Goal: Information Seeking & Learning: Learn about a topic

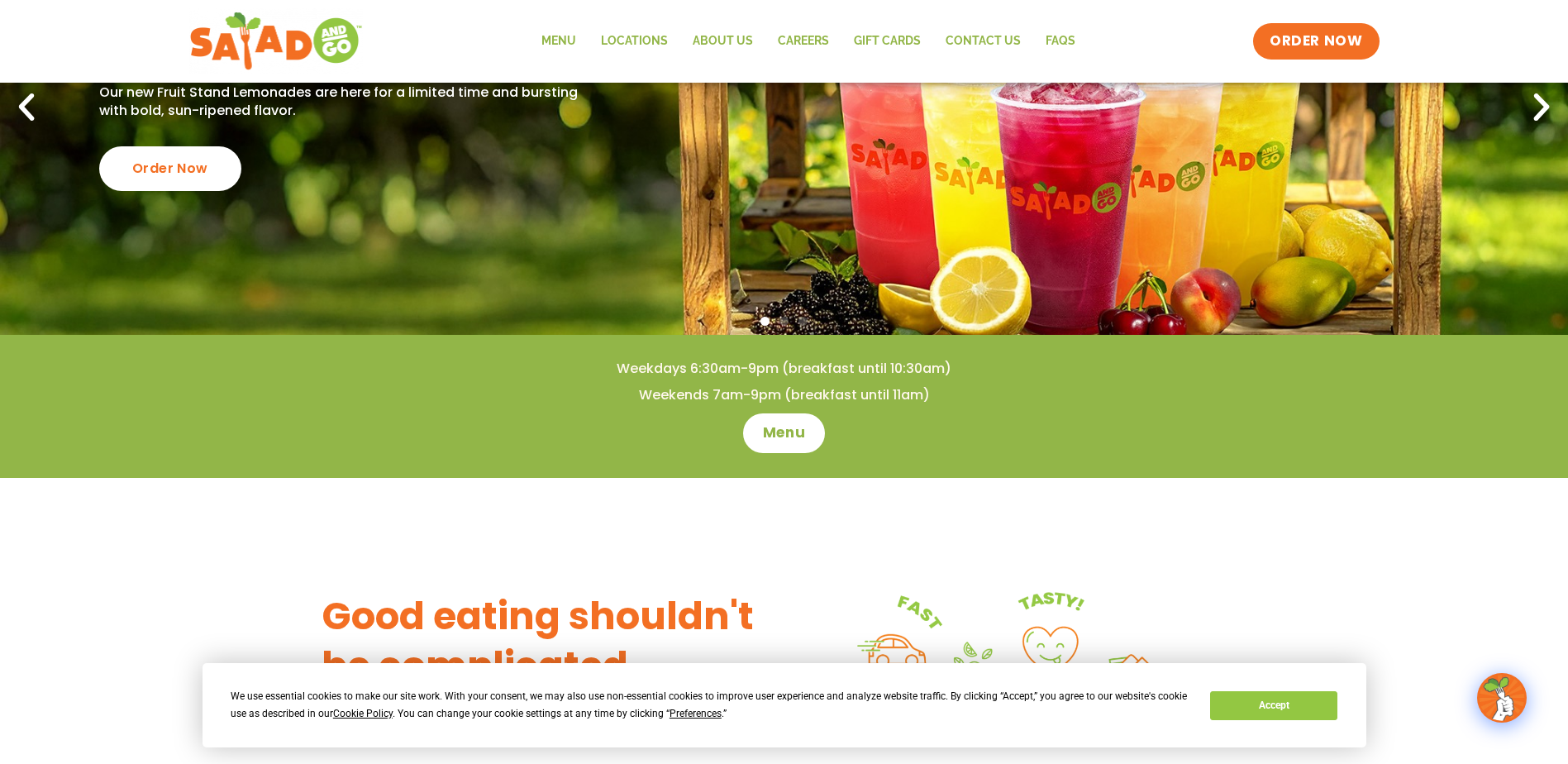
scroll to position [248, 0]
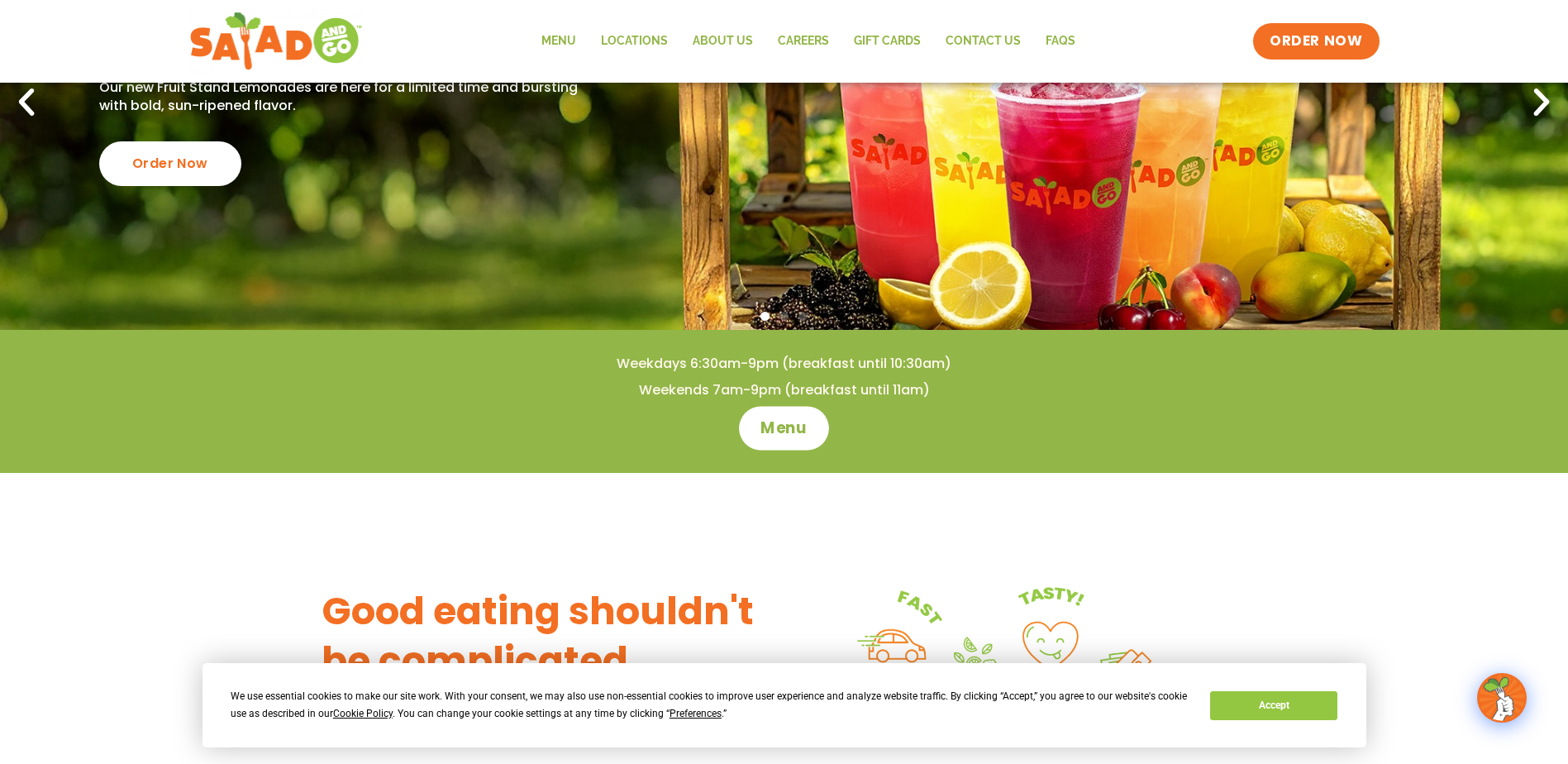
click at [785, 427] on span "Menu" at bounding box center [783, 428] width 47 height 21
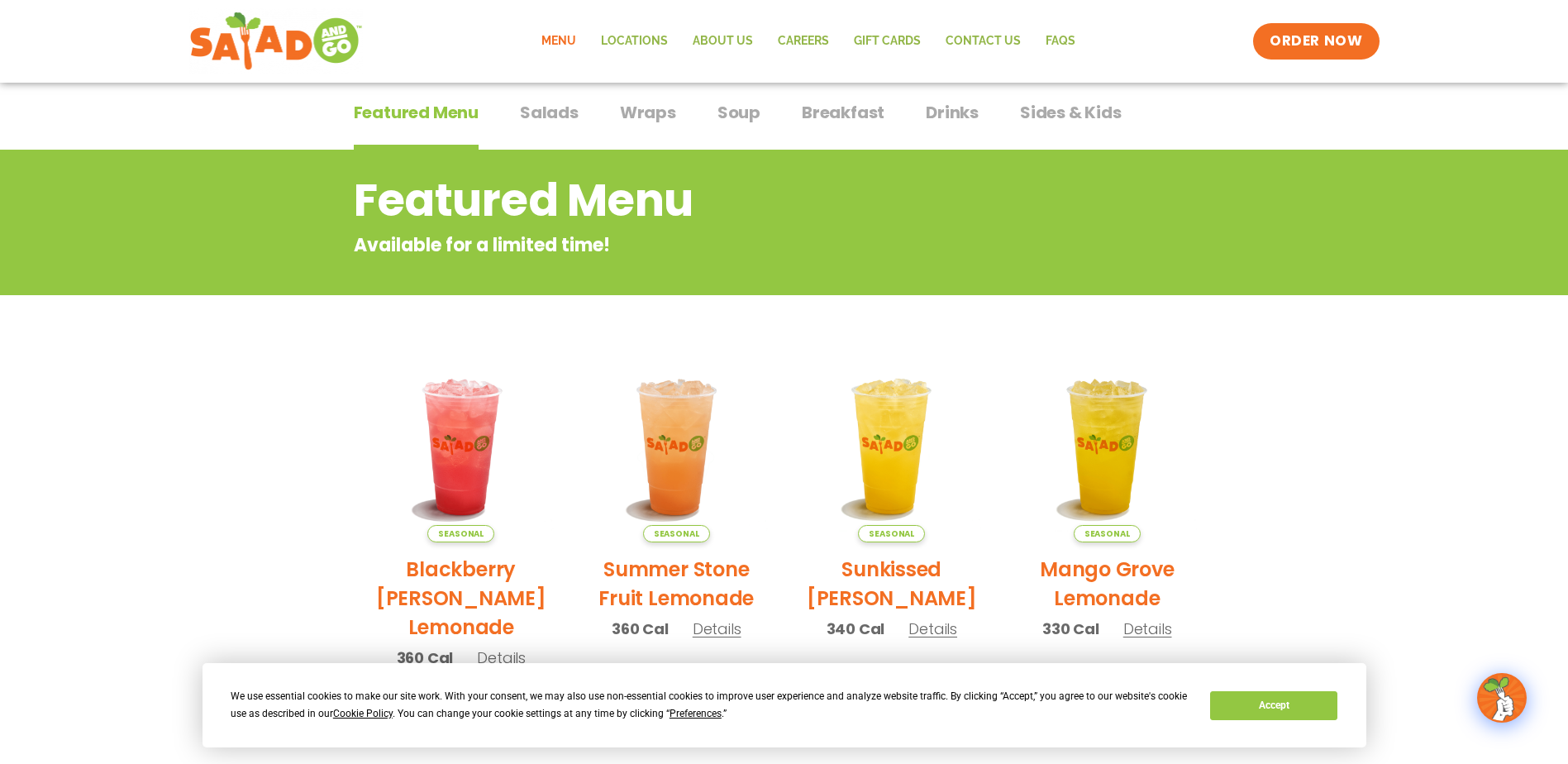
scroll to position [83, 0]
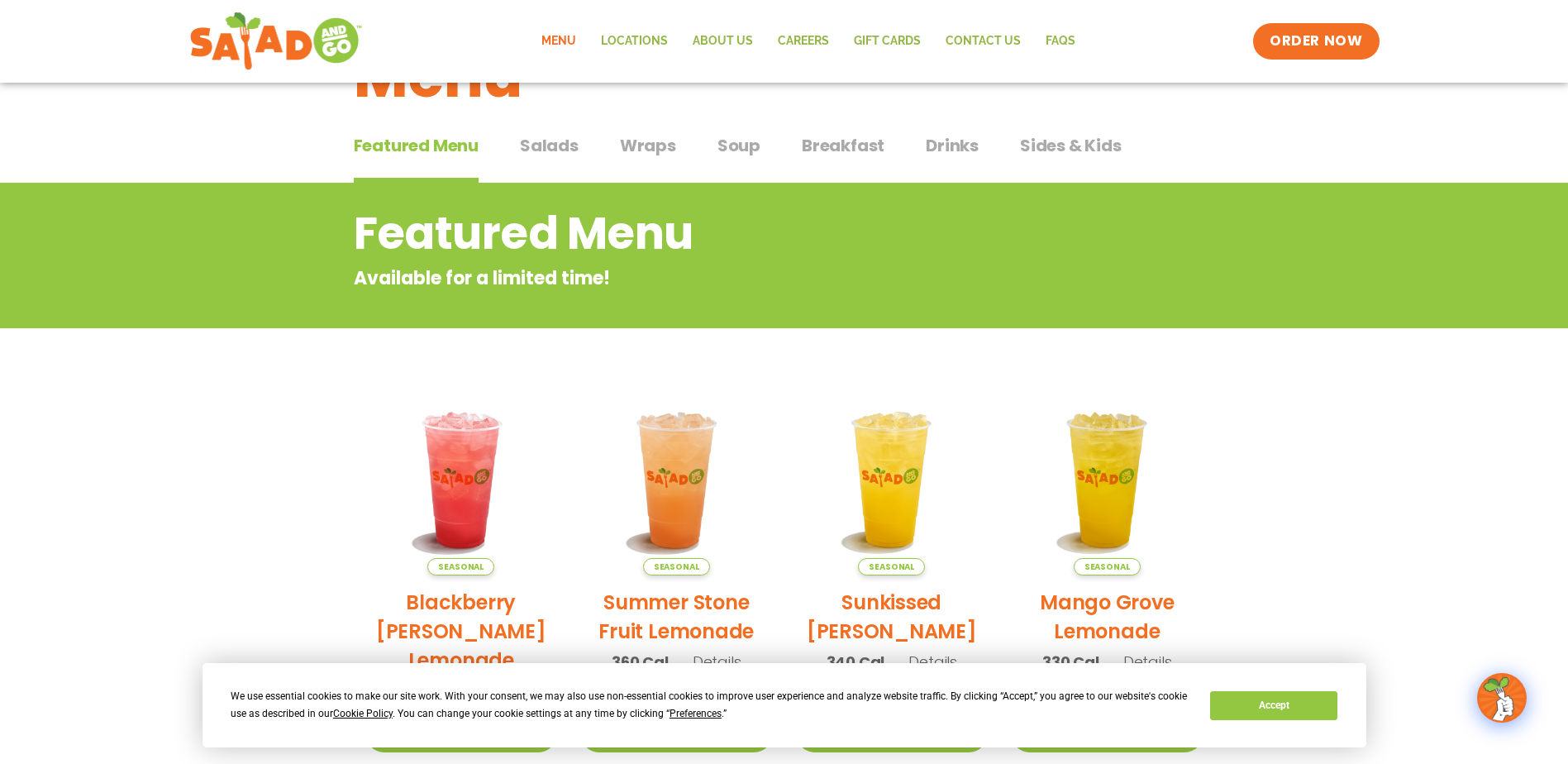
click at [959, 140] on span "Drinks" at bounding box center [953, 146] width 53 height 25
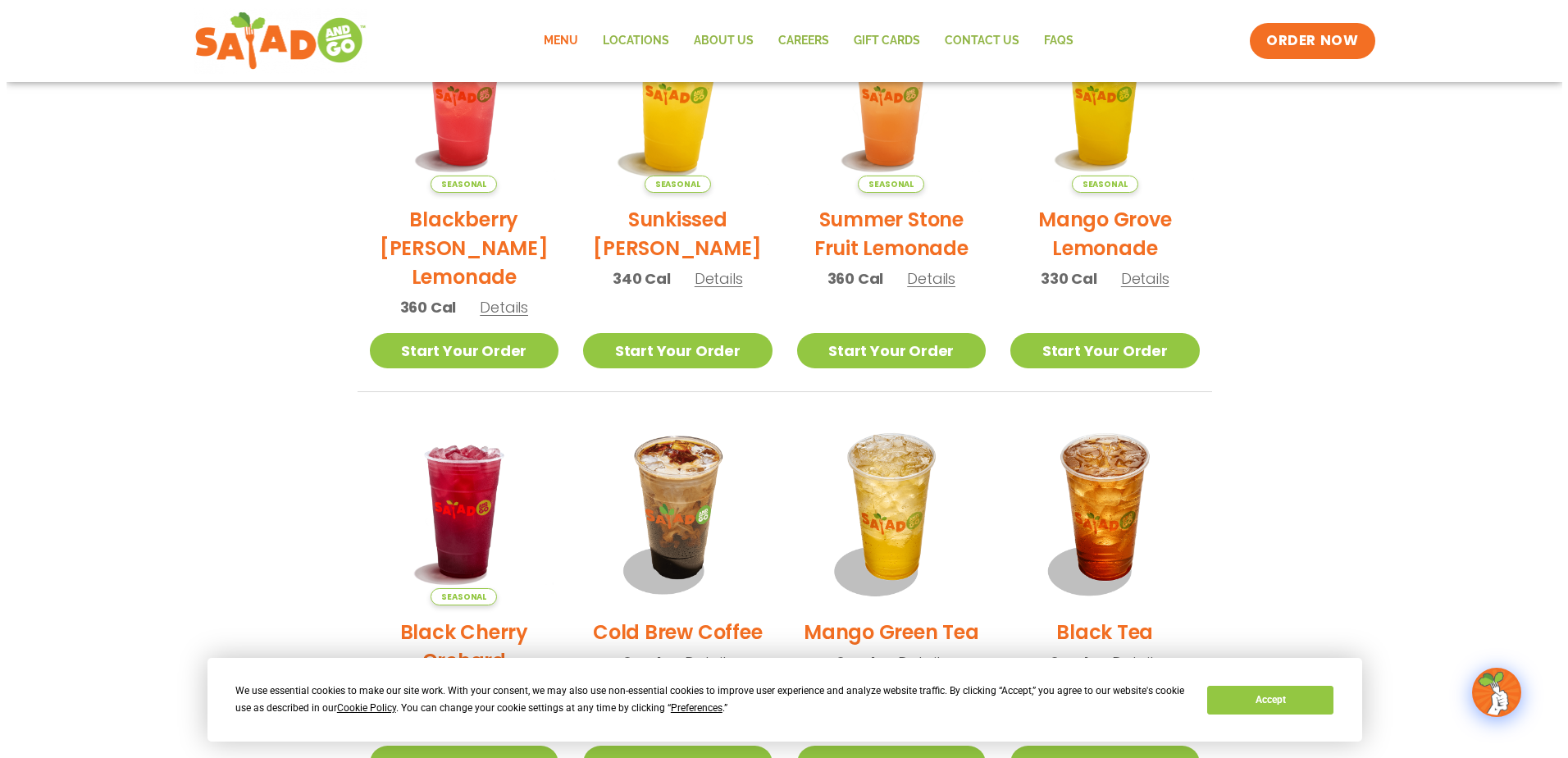
scroll to position [246, 0]
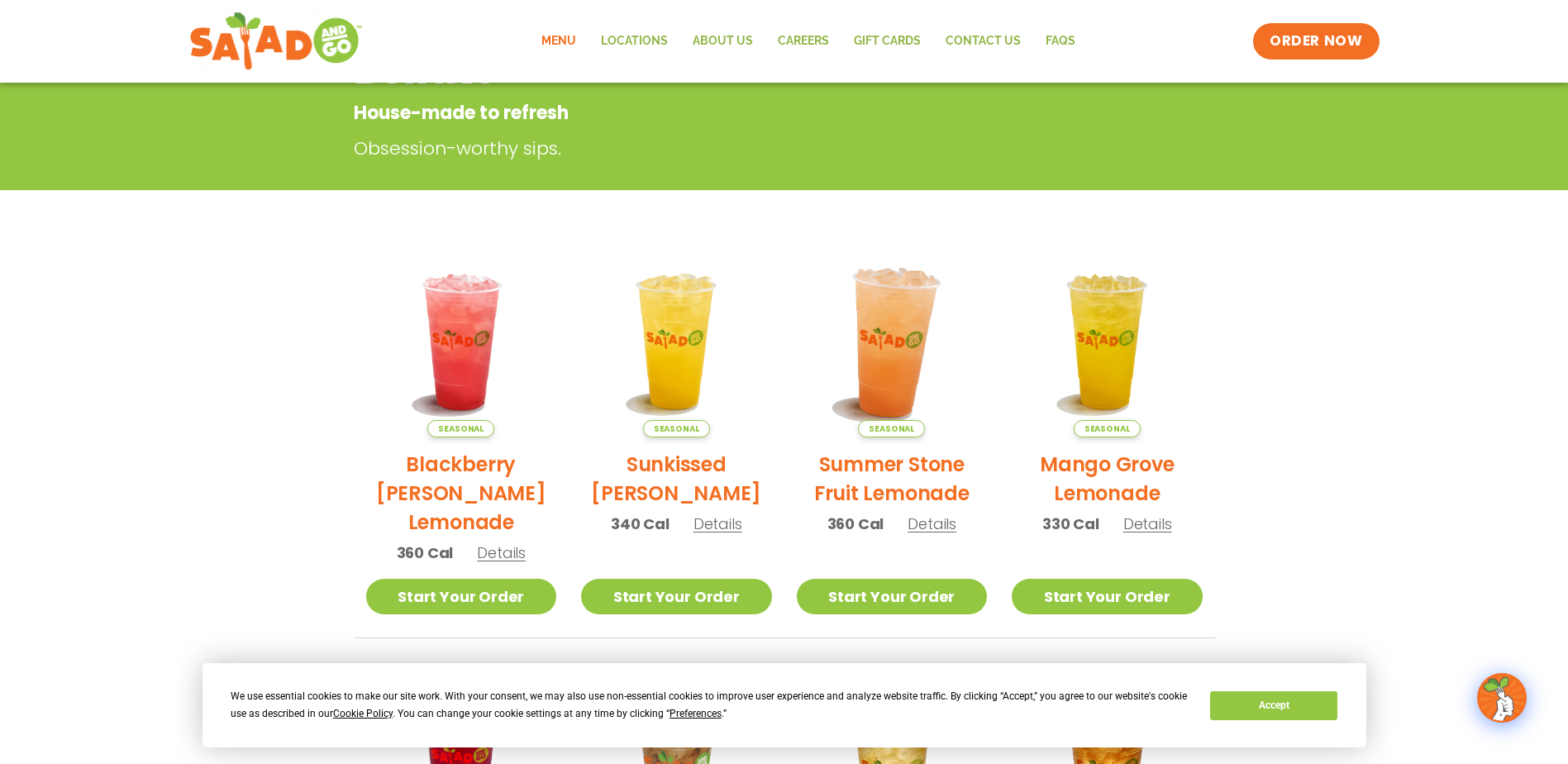
click at [898, 361] on img at bounding box center [892, 342] width 224 height 224
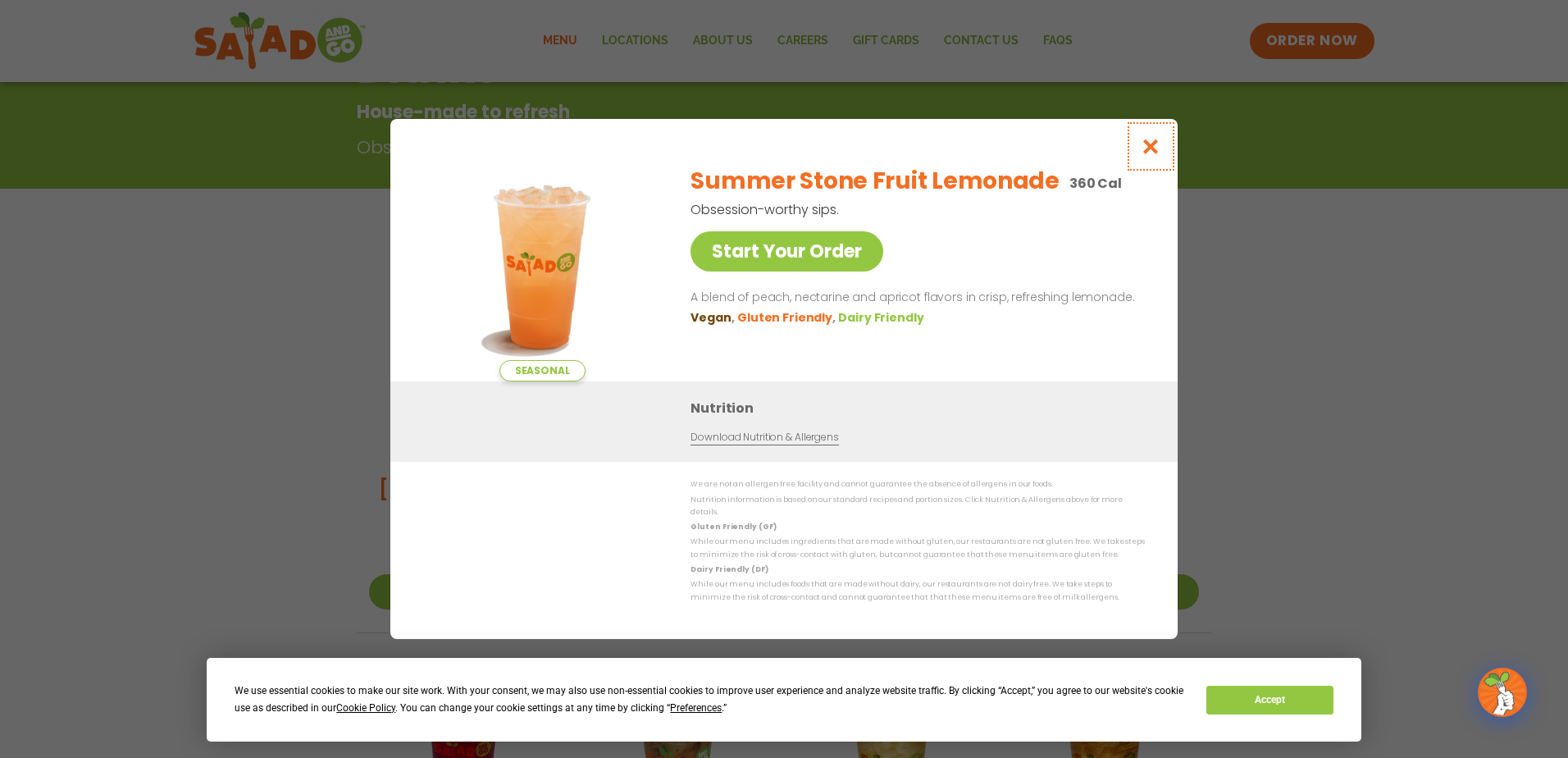
click at [1152, 151] on icon "Close modal" at bounding box center [1150, 146] width 20 height 18
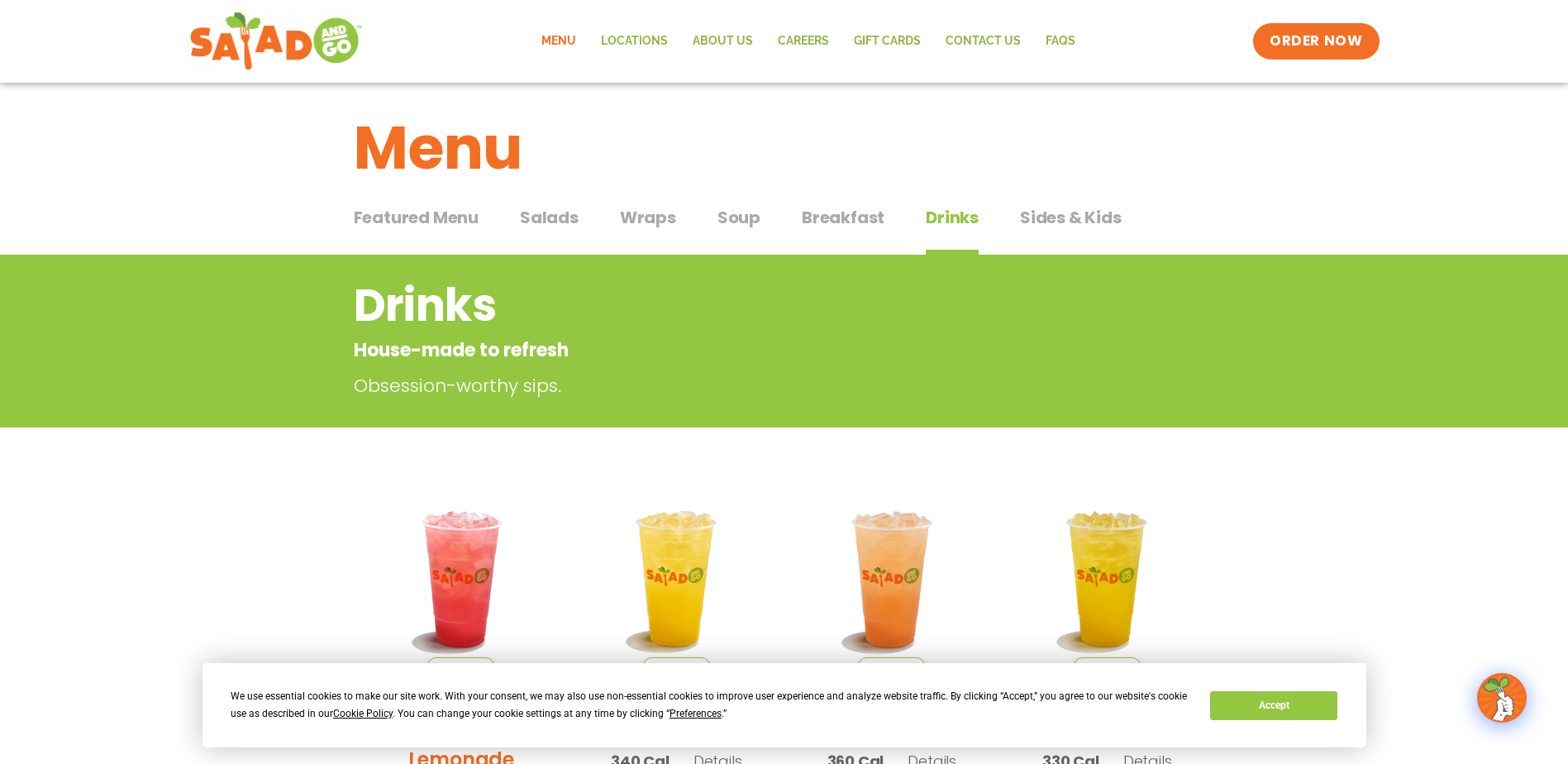
scroll to position [0, 0]
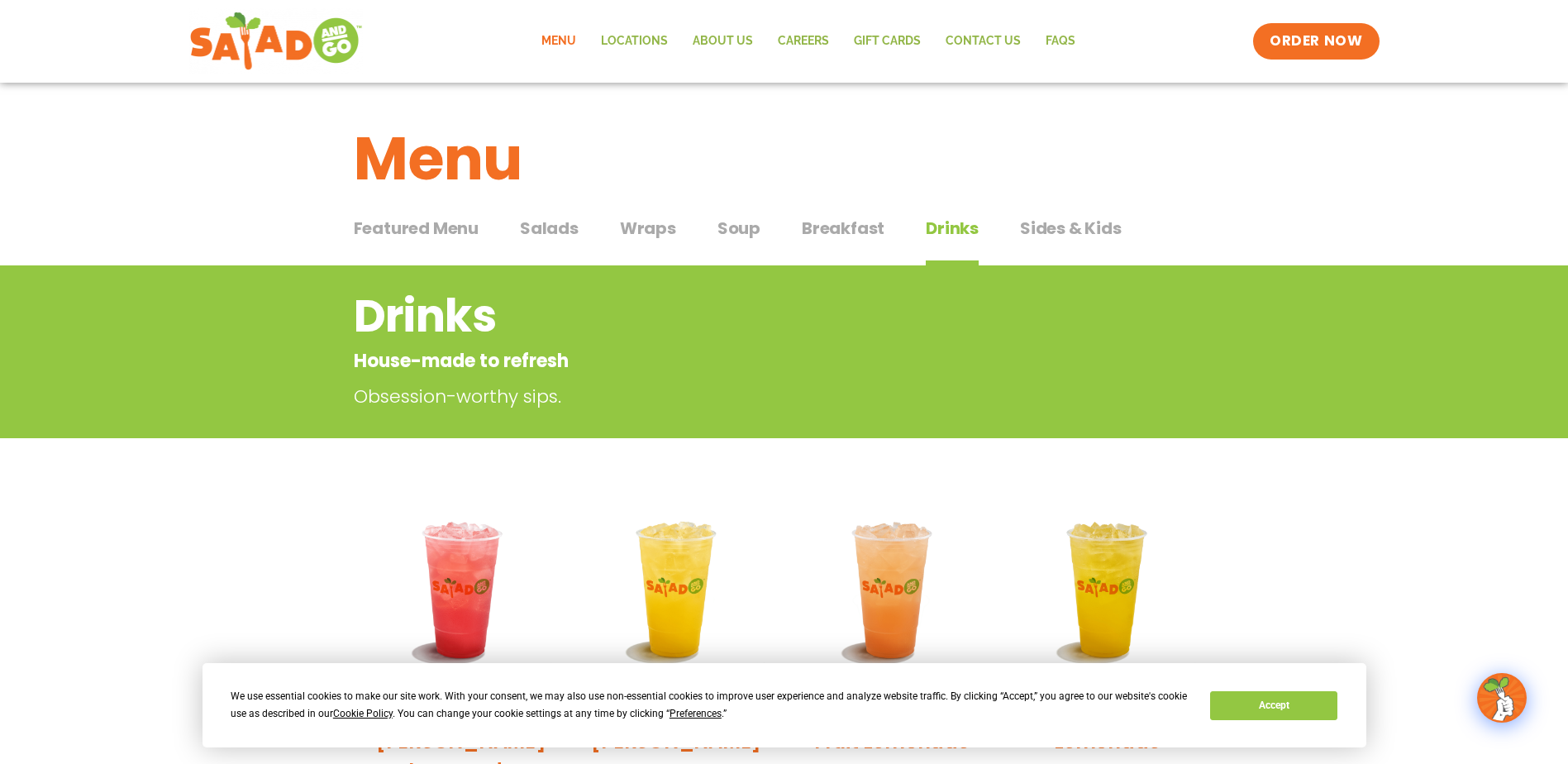
click at [649, 234] on span "Wraps" at bounding box center [648, 228] width 57 height 25
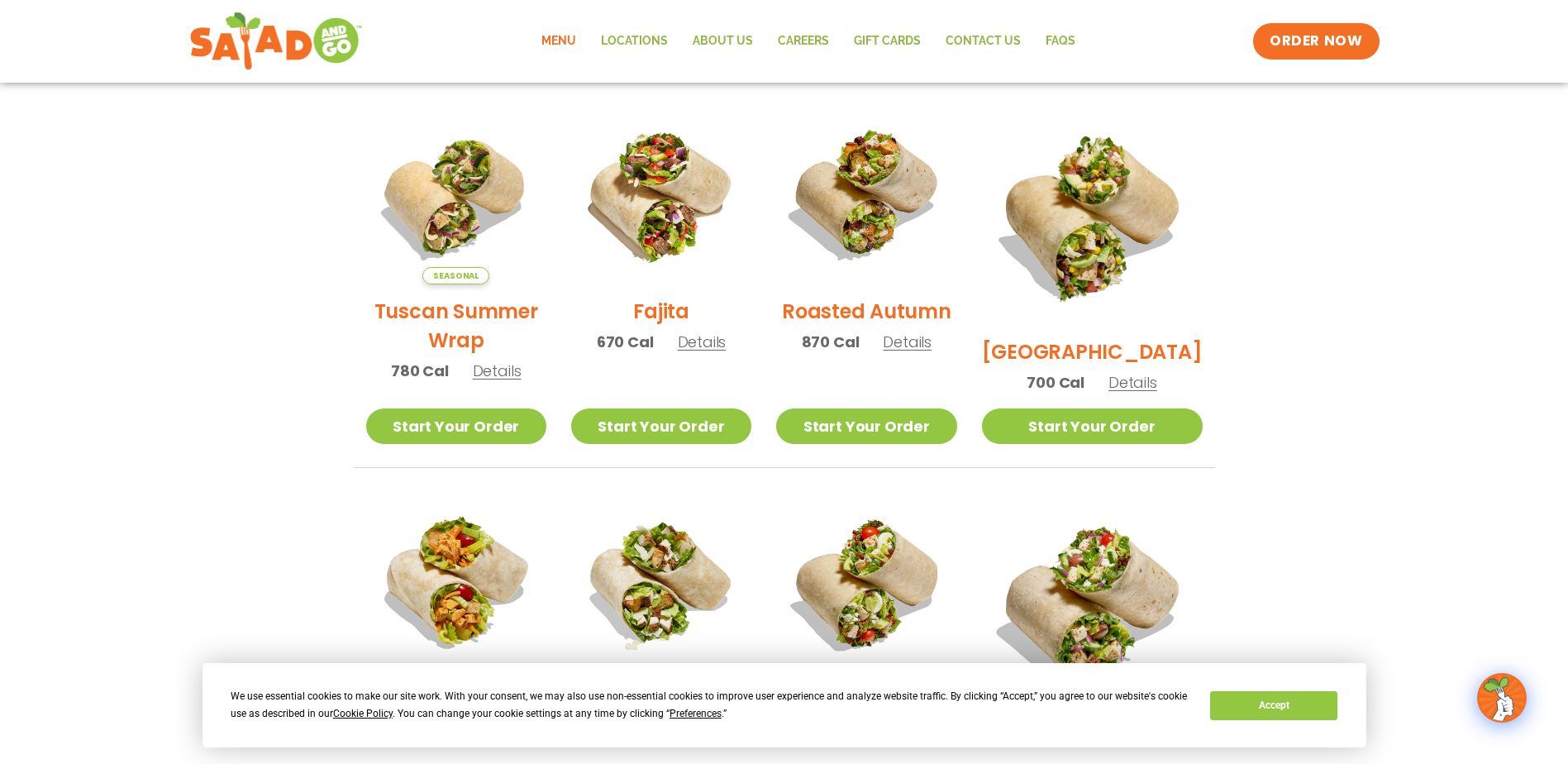
scroll to position [413, 0]
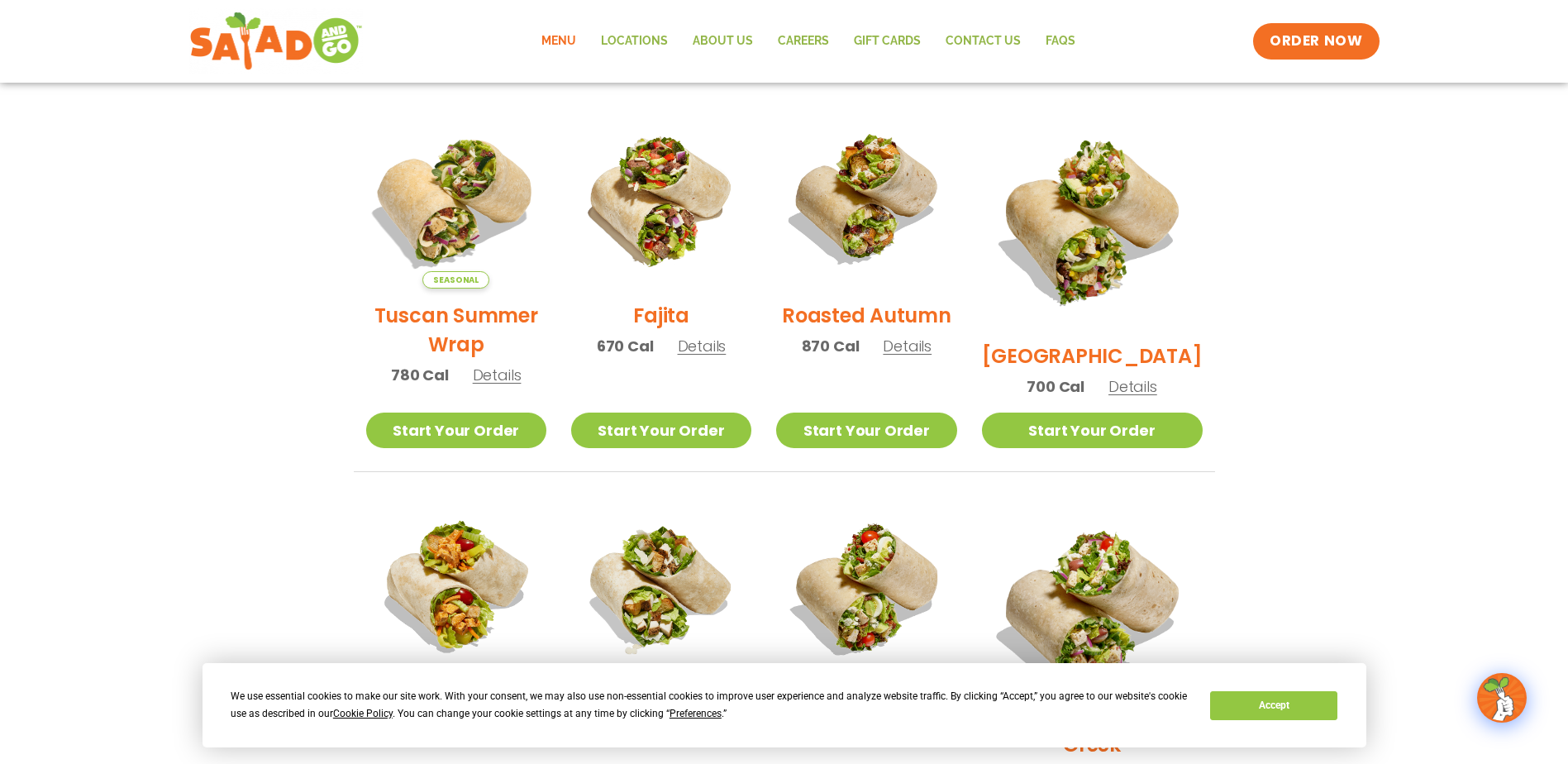
click at [419, 232] on img at bounding box center [456, 199] width 212 height 212
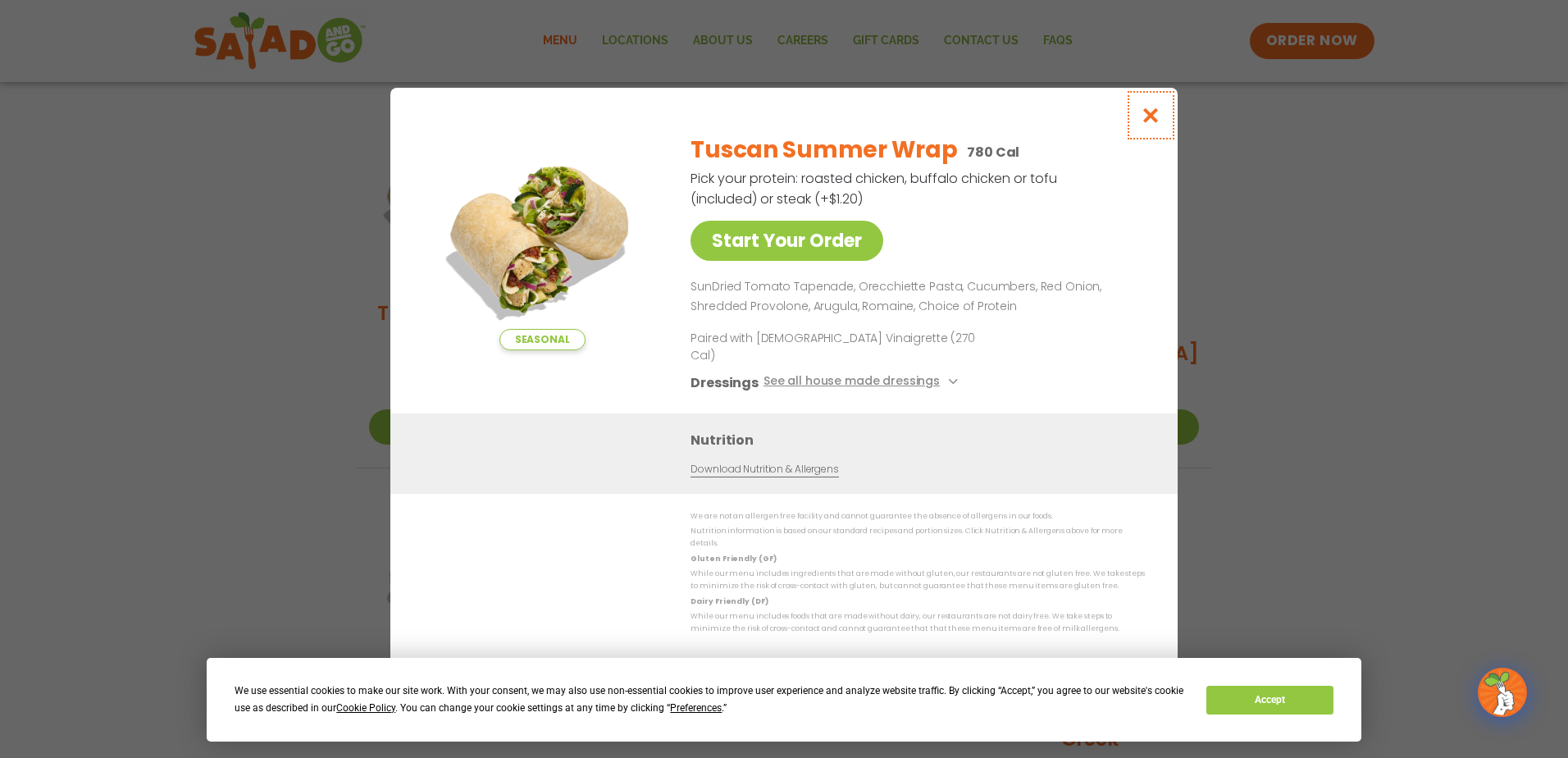
click at [1149, 124] on icon "Close modal" at bounding box center [1150, 116] width 20 height 18
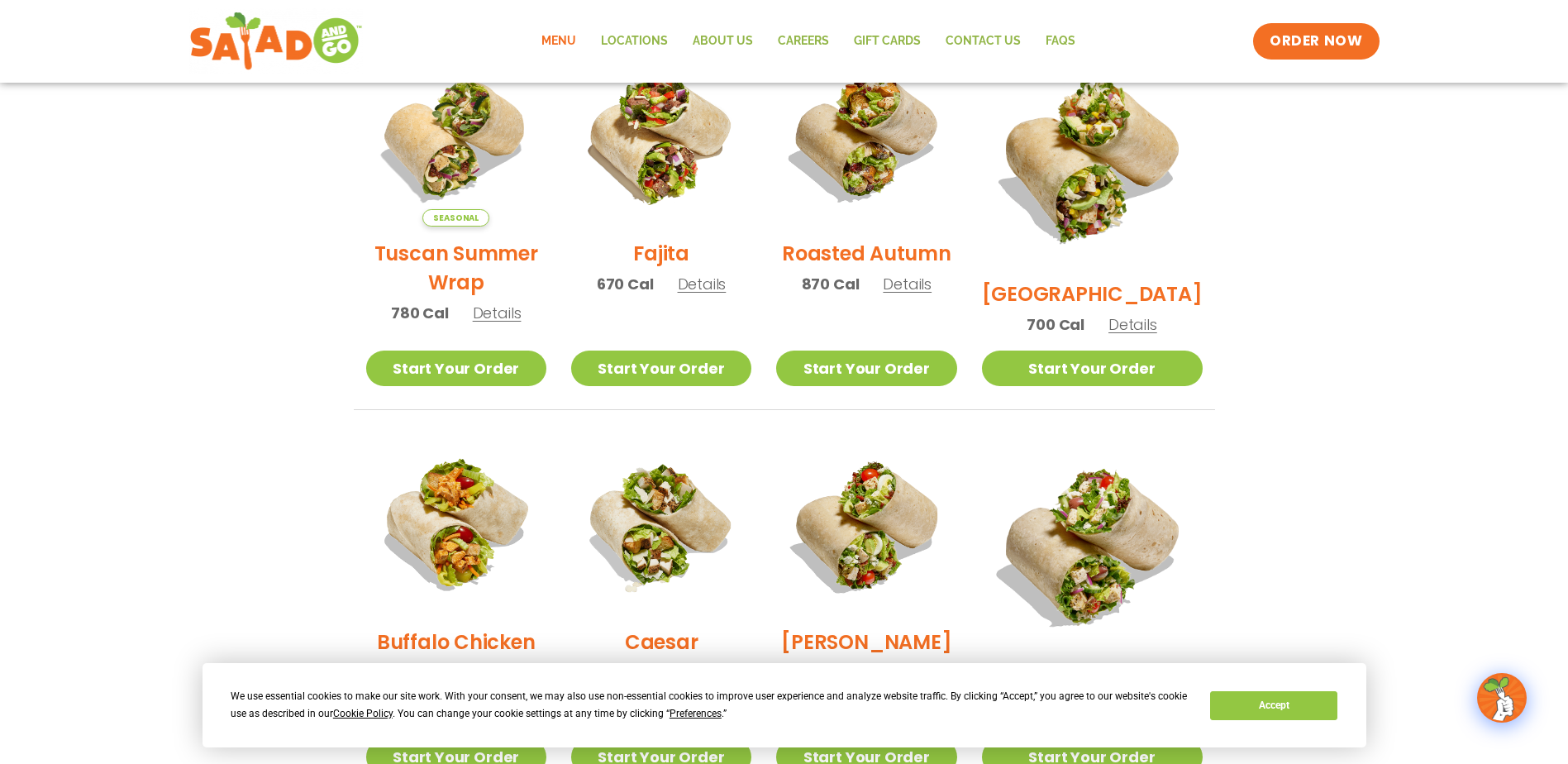
scroll to position [579, 0]
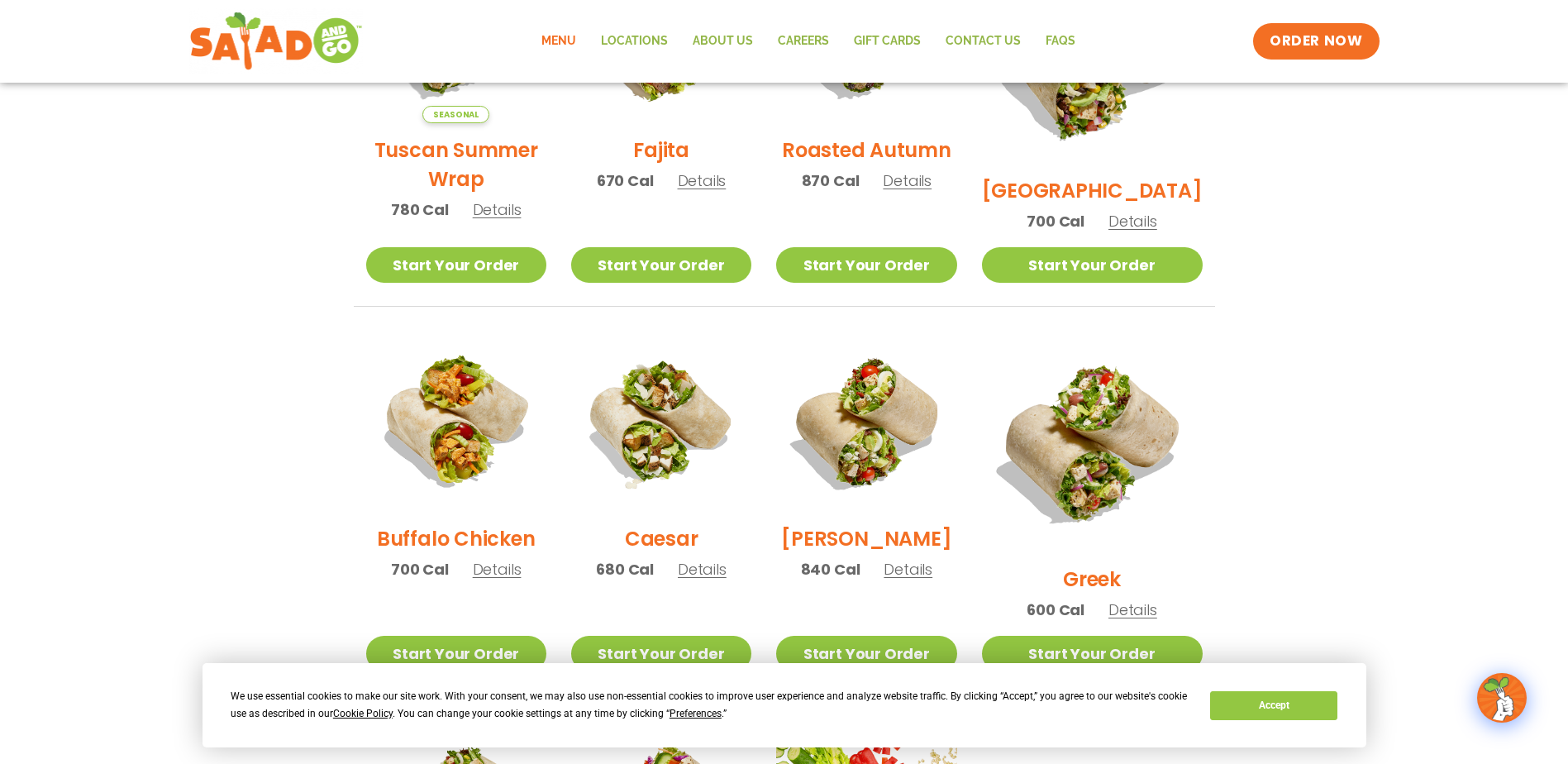
drag, startPoint x: 218, startPoint y: 476, endPoint x: 216, endPoint y: 464, distance: 12.2
click at [218, 465] on section "Wraps Any salad can be a wrap, it’s menu magic. Pick your protein: roasted chic…" at bounding box center [784, 365] width 1568 height 1357
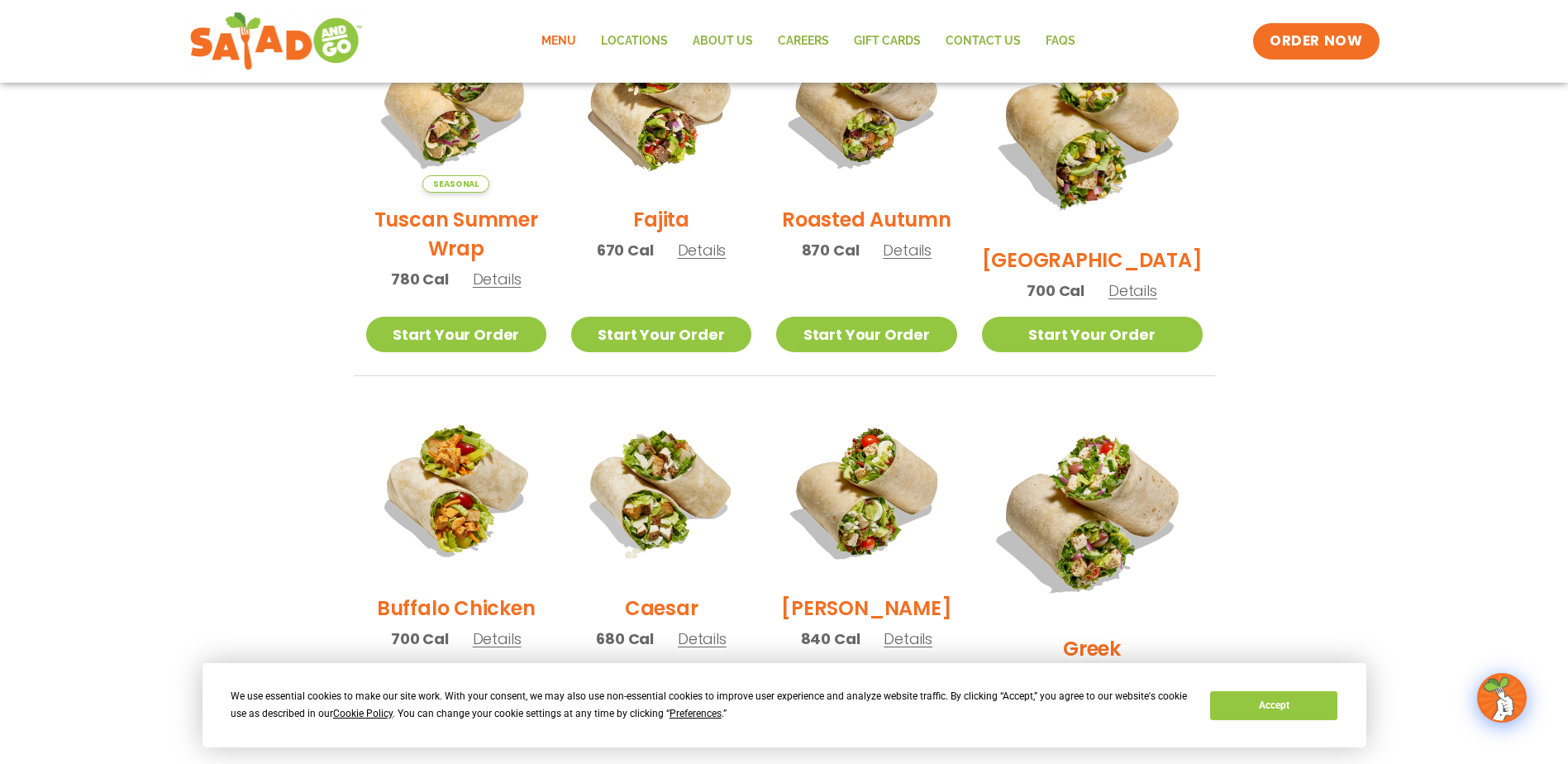
scroll to position [413, 0]
